Goal: Task Accomplishment & Management: Manage account settings

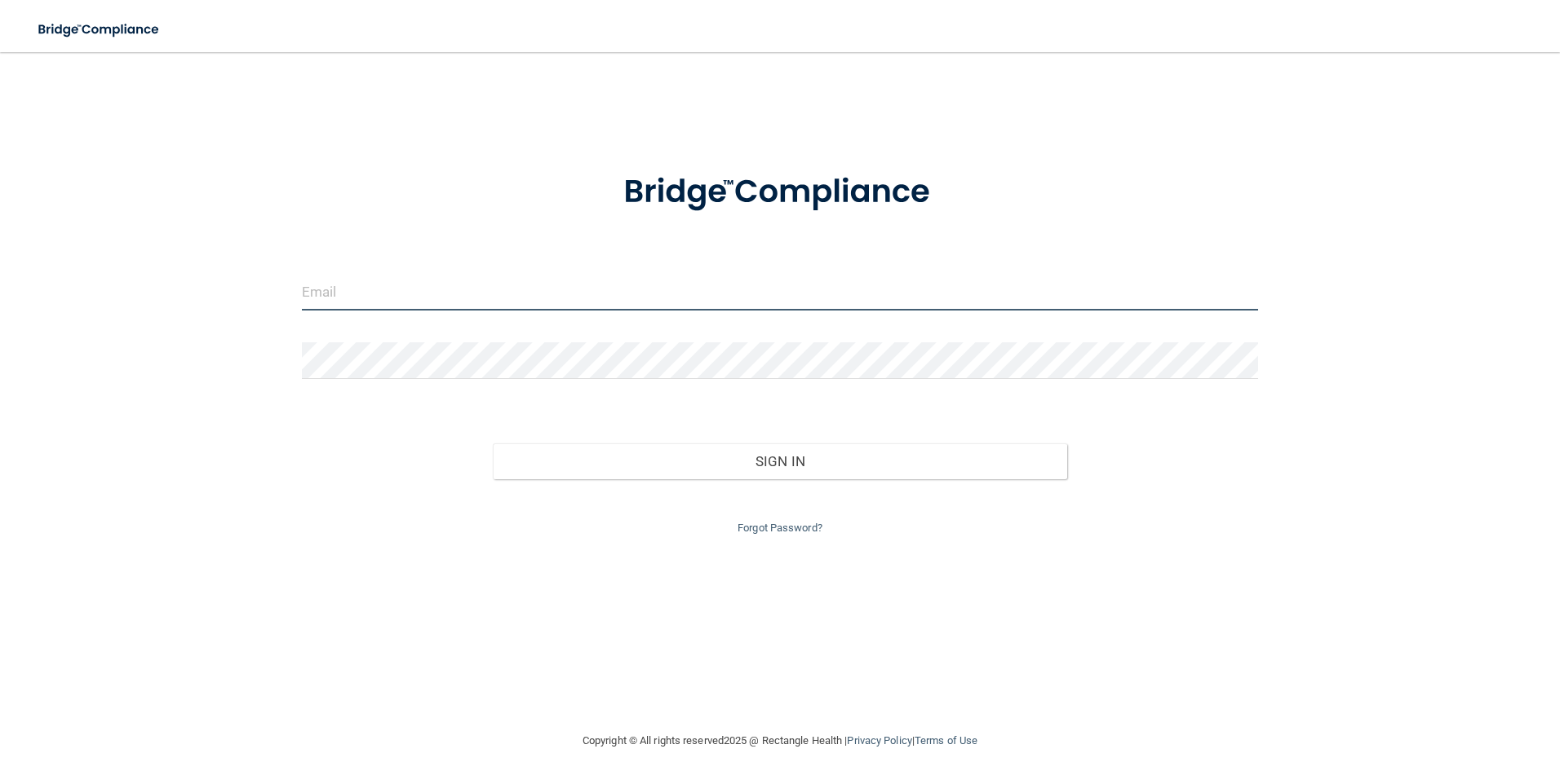
click at [472, 296] on input "email" at bounding box center [780, 292] width 957 height 37
type input "[EMAIL_ADDRESS][DOMAIN_NAME]"
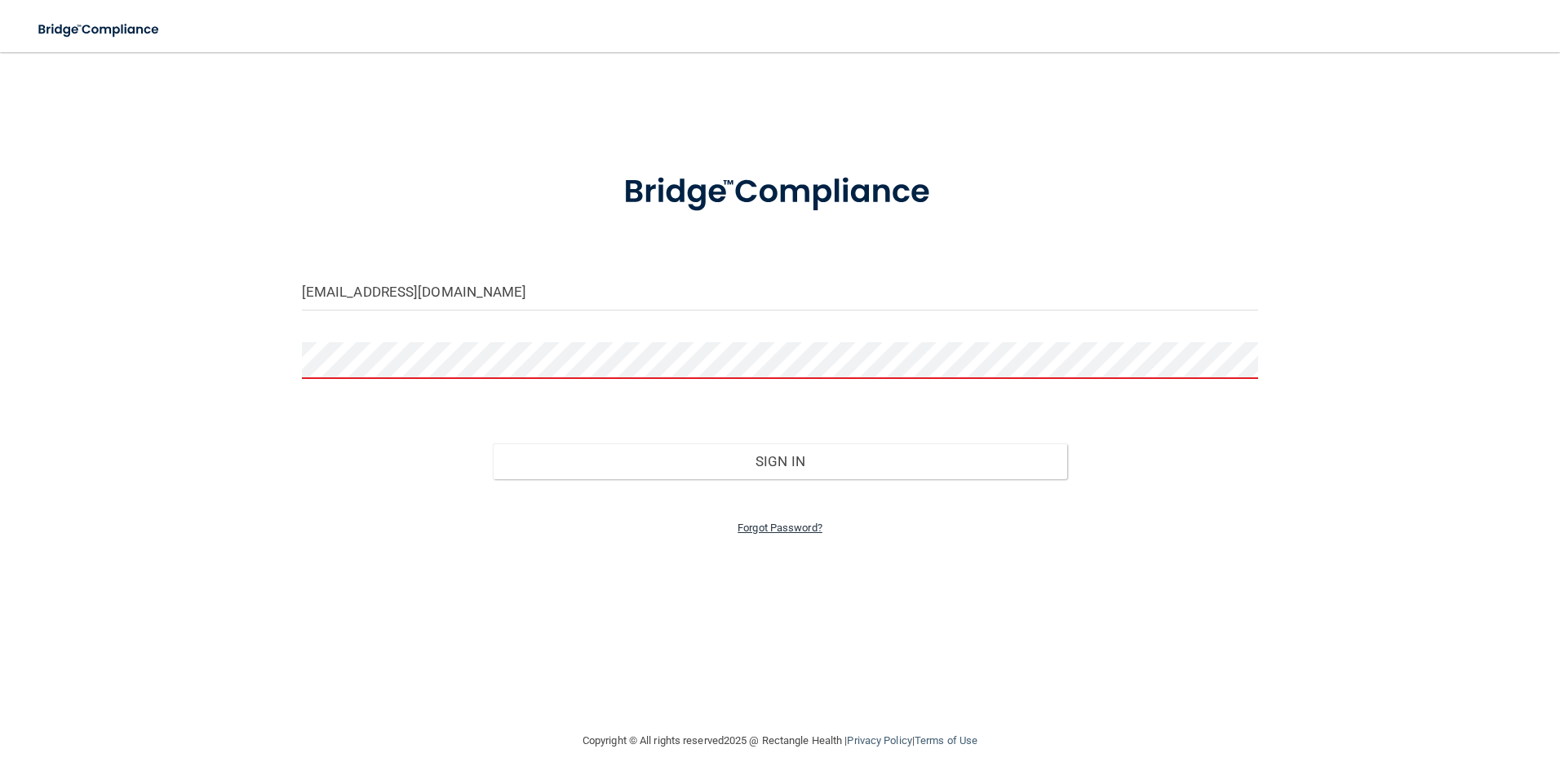
click at [788, 533] on link "Forgot Password?" at bounding box center [779, 528] width 84 height 12
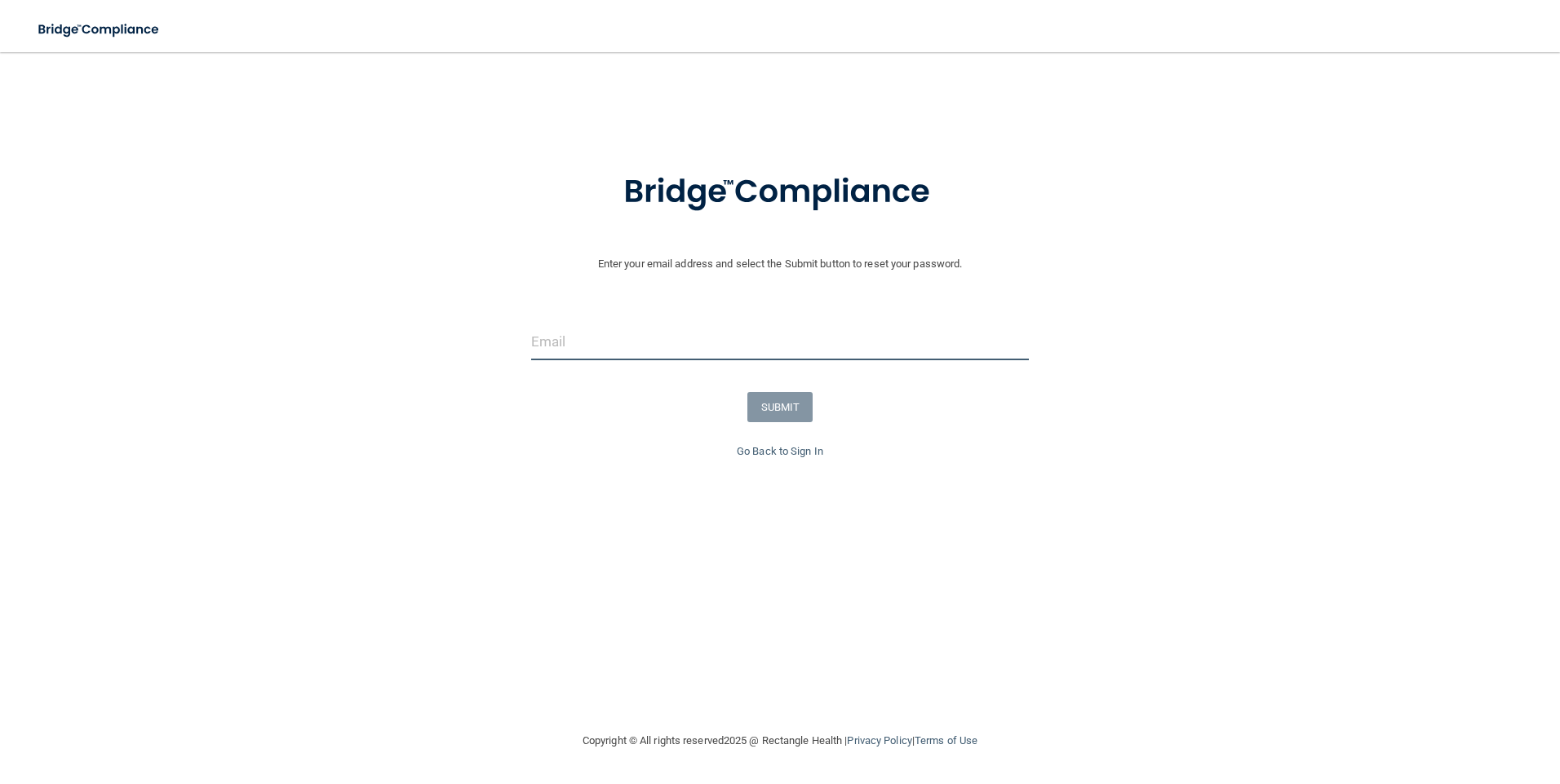
click at [690, 347] on input "email" at bounding box center [780, 342] width 498 height 37
type input "[EMAIL_ADDRESS][DOMAIN_NAME]"
click at [764, 409] on button "SUBMIT" at bounding box center [780, 407] width 66 height 30
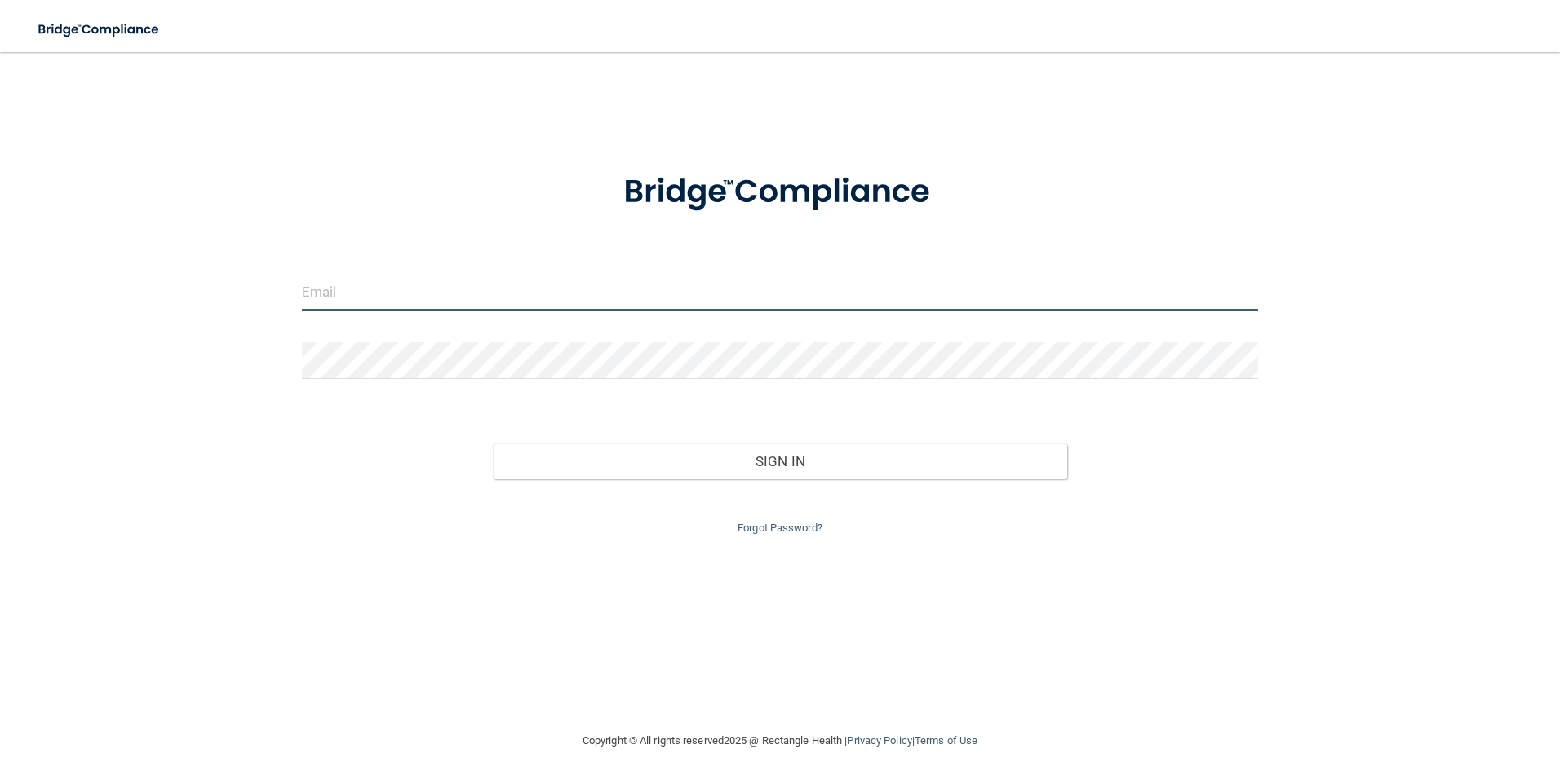
click at [419, 293] on input "email" at bounding box center [780, 292] width 957 height 37
type input "[EMAIL_ADDRESS][DOMAIN_NAME]"
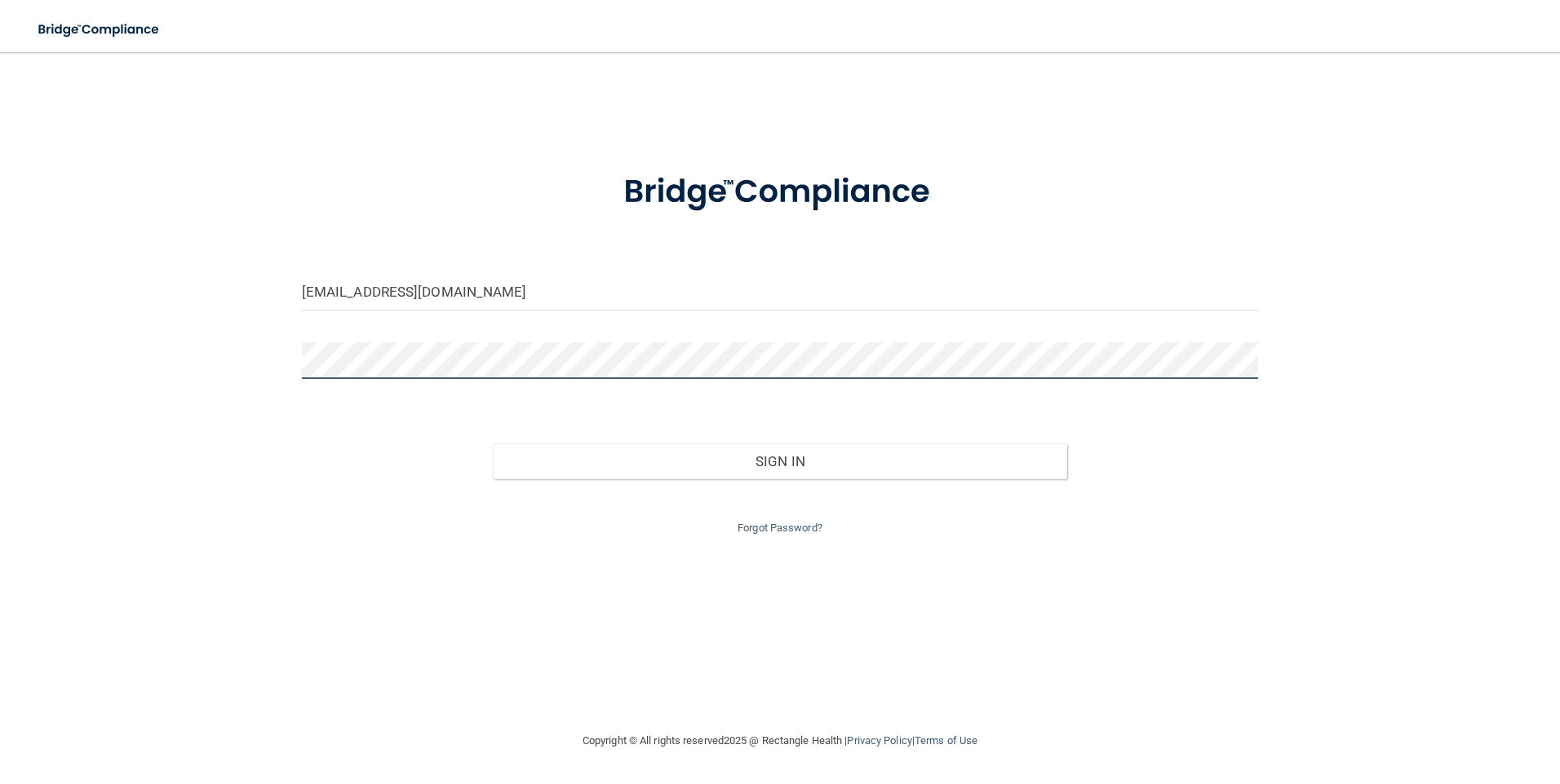
click at [493, 444] on button "Sign In" at bounding box center [780, 461] width 575 height 36
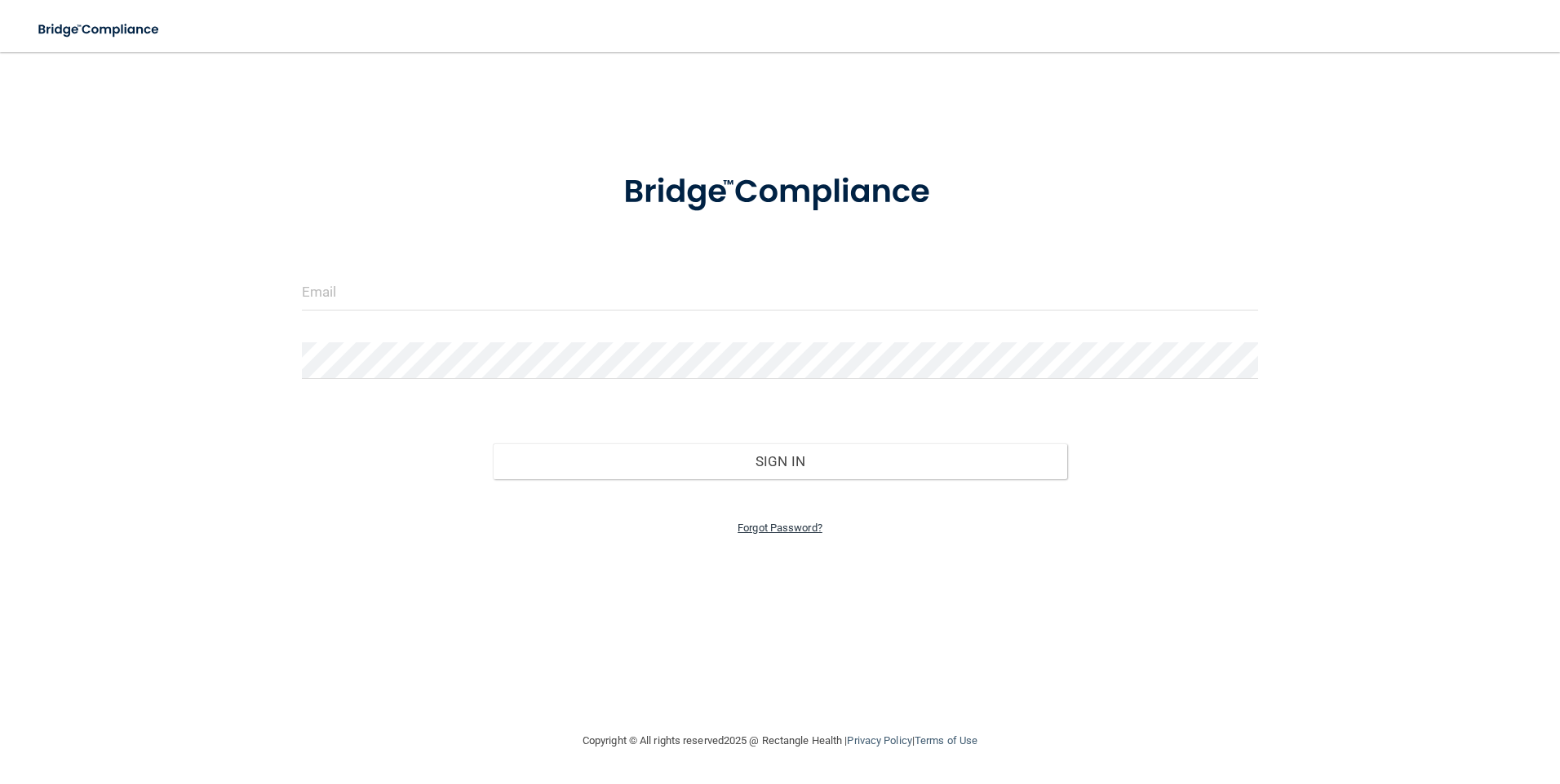
click at [775, 526] on link "Forgot Password?" at bounding box center [779, 528] width 84 height 12
click at [629, 342] on input "email" at bounding box center [780, 342] width 498 height 37
type input "[EMAIL_ADDRESS][DOMAIN_NAME]"
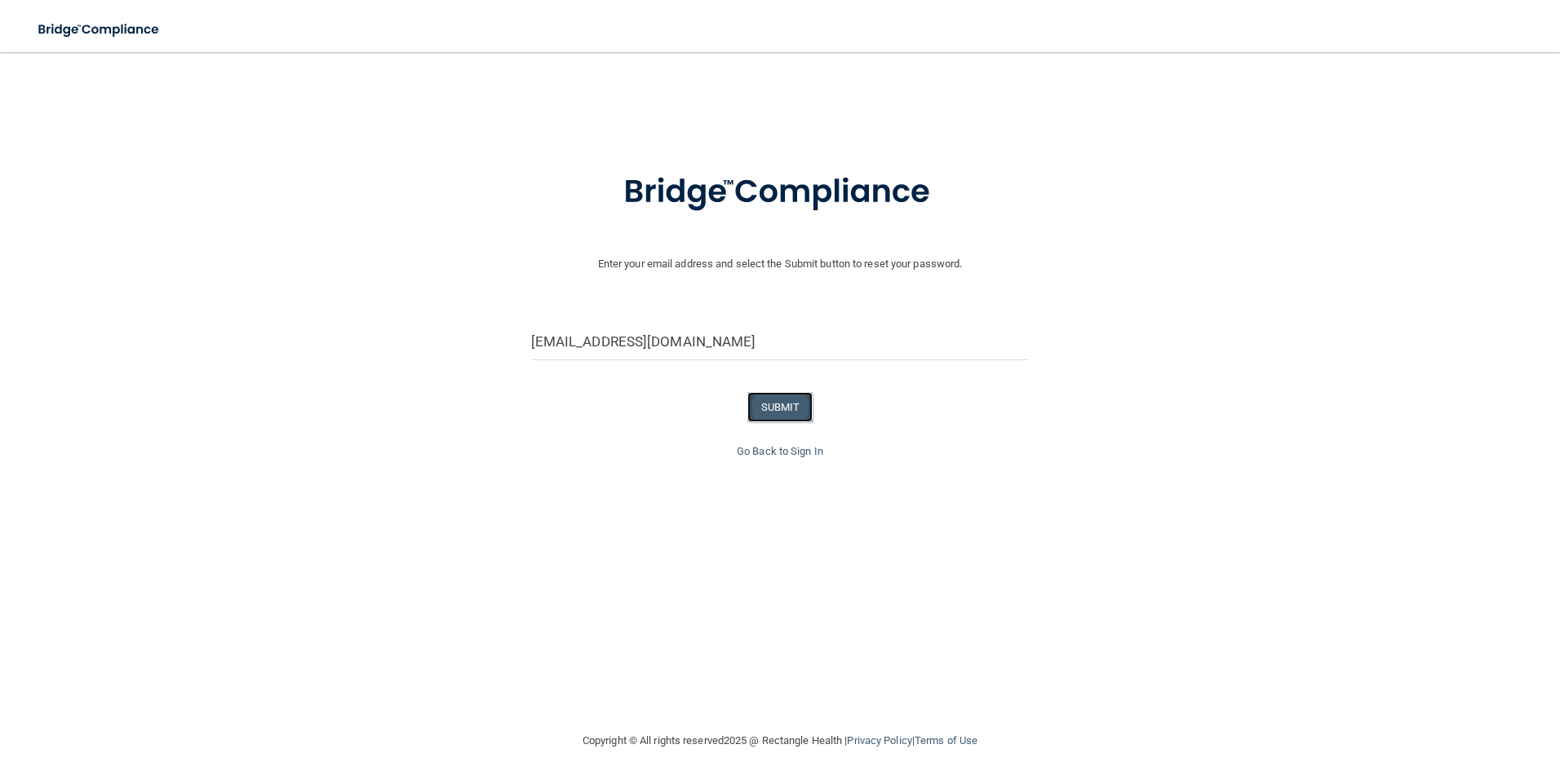
click at [779, 407] on button "SUBMIT" at bounding box center [780, 407] width 66 height 30
